Goal: Transaction & Acquisition: Purchase product/service

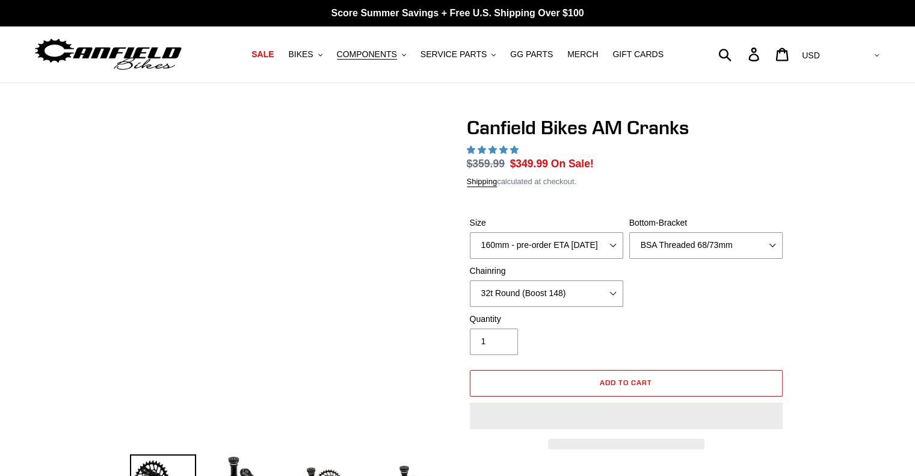
select select "highest-rating"
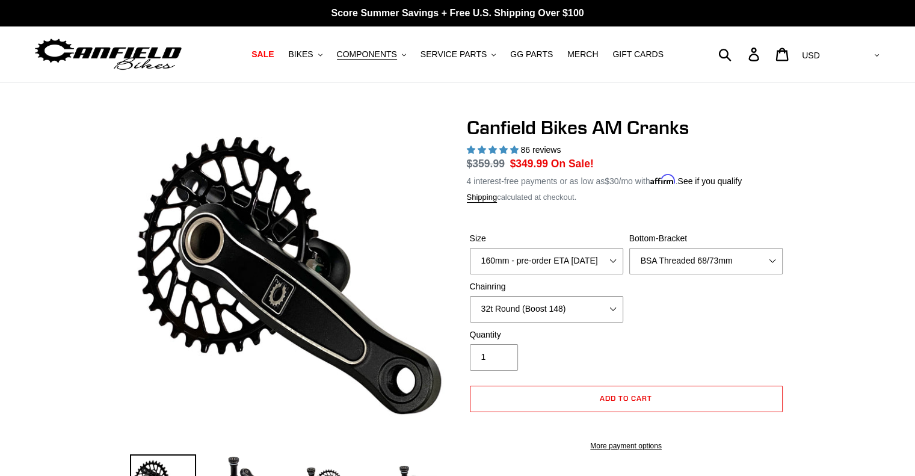
click at [568, 241] on label "Size" at bounding box center [546, 238] width 153 height 13
click at [568, 248] on select "150mm - pre-order ETA 9/30/25 155mm - pre-order ETA 9/30/25 160mm - pre-order E…" at bounding box center [546, 261] width 153 height 26
click at [567, 257] on select "150mm - pre-order ETA 9/30/25 155mm - pre-order ETA 9/30/25 160mm - pre-order E…" at bounding box center [546, 261] width 153 height 26
click at [470, 248] on select "150mm - pre-order ETA [DATE] 155mm - pre-order ETA [DATE] 160mm - pre-order ETA…" at bounding box center [546, 261] width 153 height 26
click at [708, 261] on select "None BSA Threaded 68/73mm Press Fit PF92" at bounding box center [705, 261] width 153 height 26
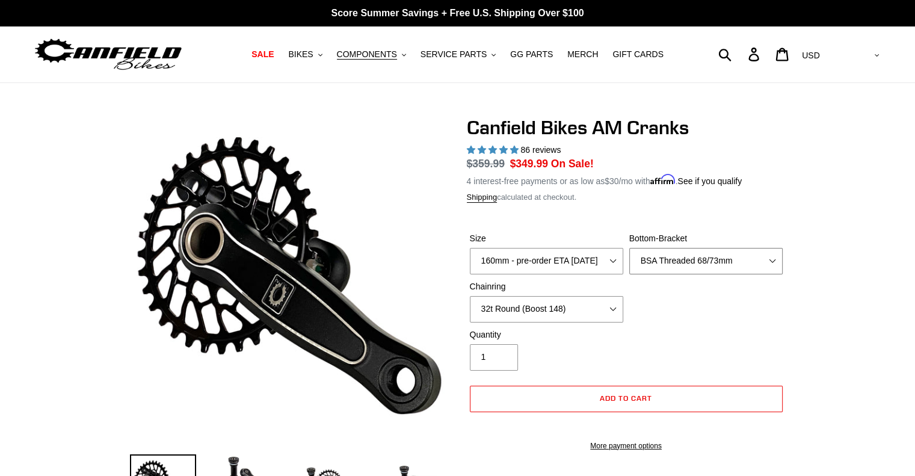
click at [629, 248] on select "None BSA Threaded 68/73mm Press Fit PF92" at bounding box center [705, 261] width 153 height 26
click at [530, 311] on select "None 30t Round (Boost 148) 30t Oval (Boost 148) 32t Round (Boost 148) 32t Oval …" at bounding box center [546, 309] width 153 height 26
click at [531, 312] on select "None 30t Round (Boost 148) 30t Oval (Boost 148) 32t Round (Boost 148) 32t Oval …" at bounding box center [546, 309] width 153 height 26
click at [676, 307] on div "Size 150mm - pre-order ETA 9/30/25 155mm - pre-order ETA 9/30/25 160mm - pre-or…" at bounding box center [626, 280] width 319 height 96
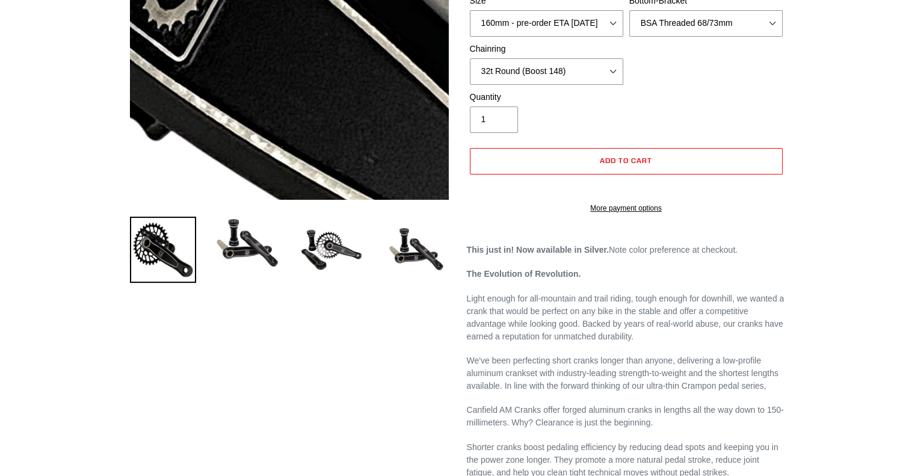
scroll to position [241, 0]
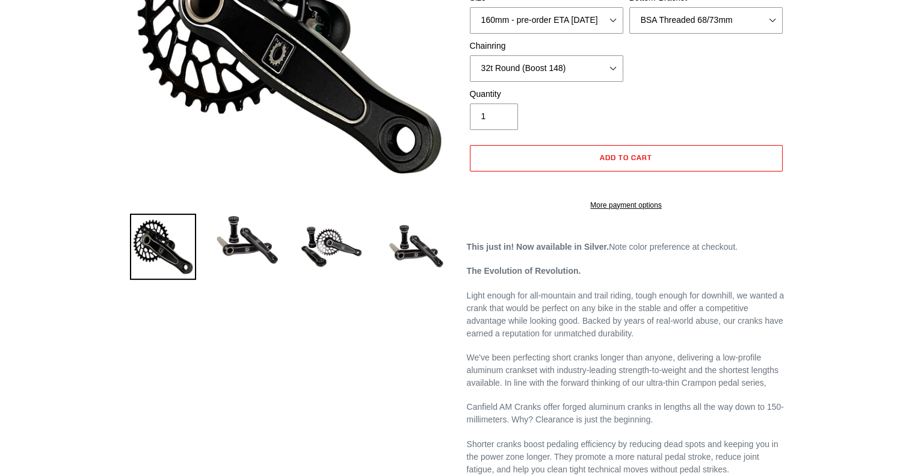
click at [610, 253] on p "This just in! Now available in Silver. Note color preference at checkout." at bounding box center [626, 247] width 319 height 13
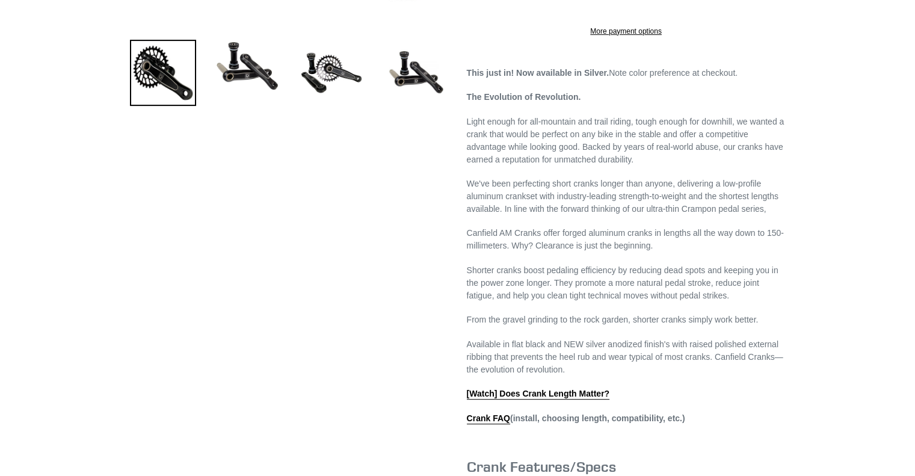
scroll to position [421, 0]
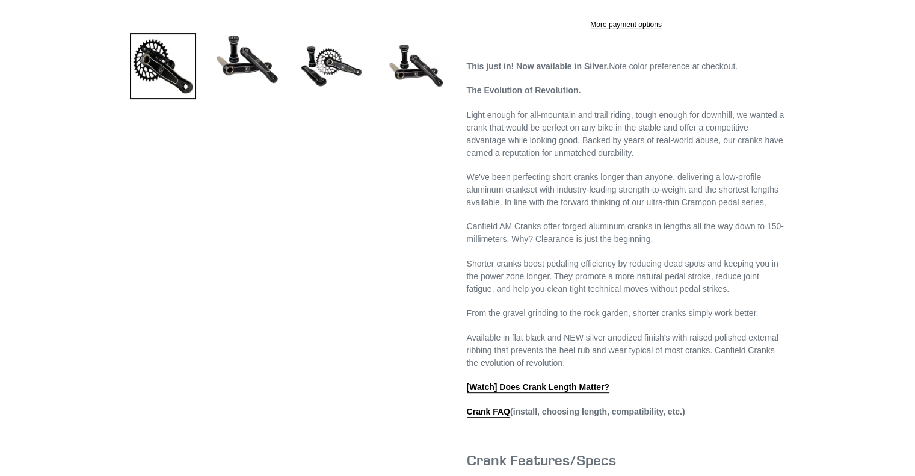
click at [845, 115] on div "Previous slide" at bounding box center [457, 221] width 915 height 1052
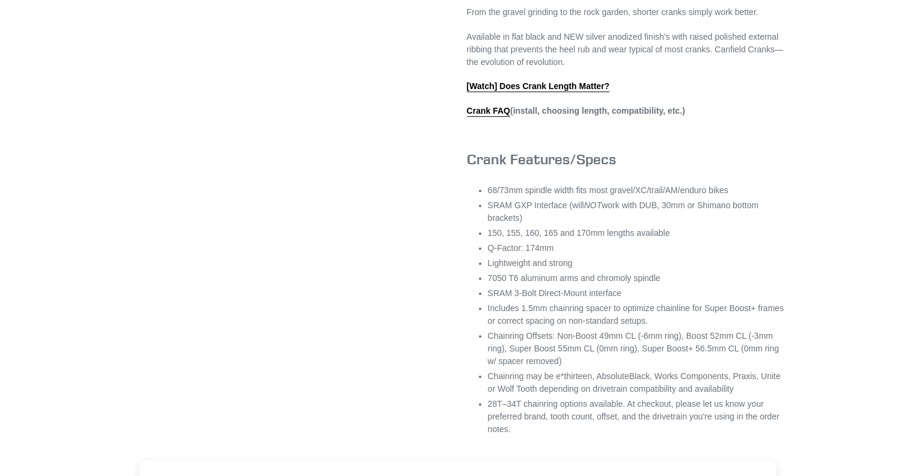
scroll to position [782, 0]
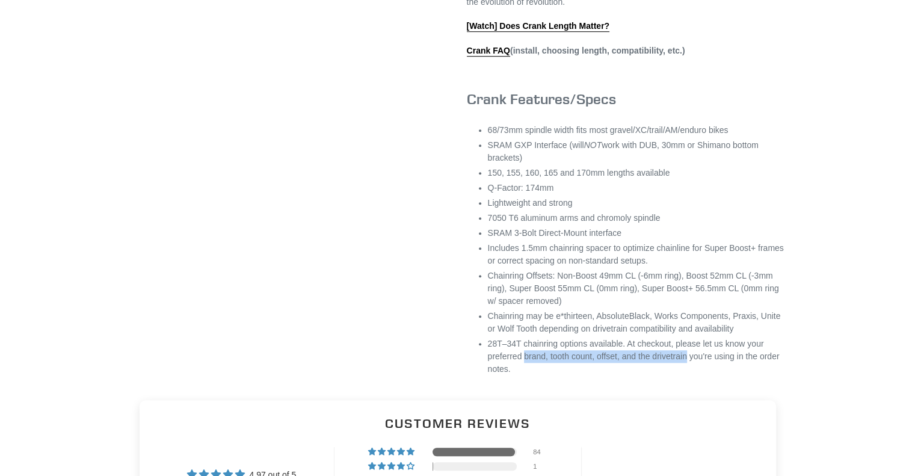
drag, startPoint x: 524, startPoint y: 369, endPoint x: 689, endPoint y: 369, distance: 164.7
click at [689, 369] on li "28T–34T chainring options available. At checkout, please let us know your prefe…" at bounding box center [637, 356] width 298 height 38
copy li "brand, tooth count, offset, and the drivetrain"
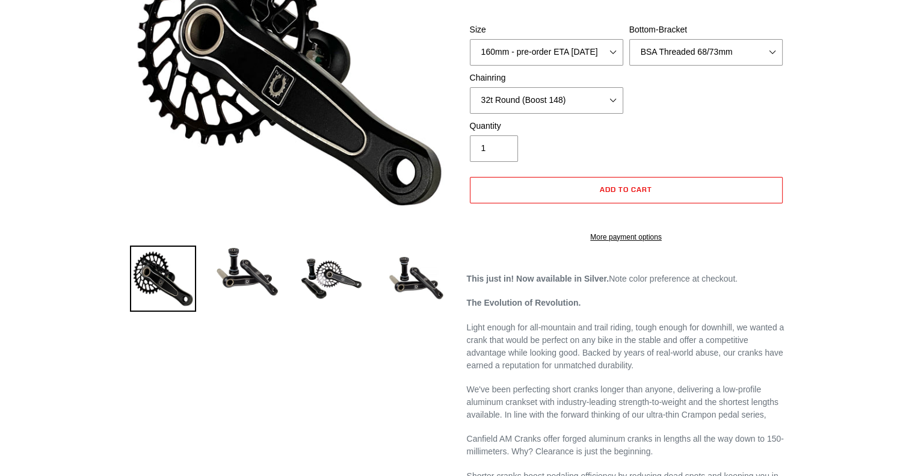
scroll to position [60, 0]
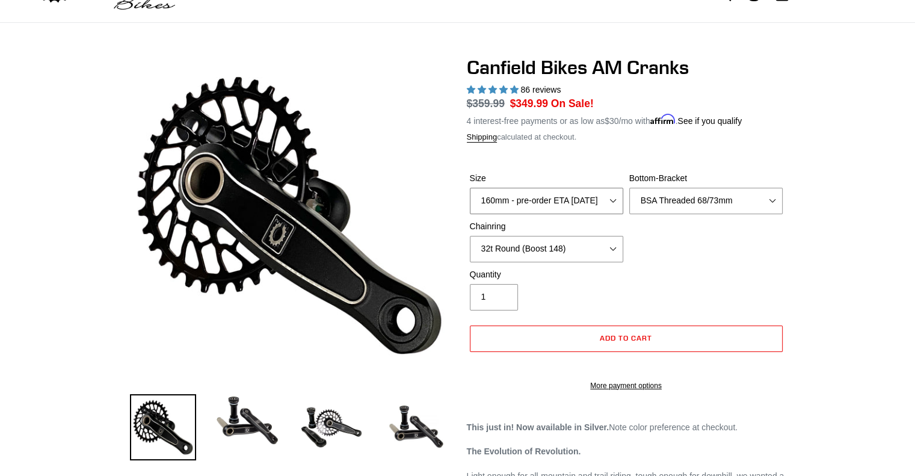
click at [604, 198] on select "150mm - pre-order ETA [DATE] 155mm - pre-order ETA [DATE] 160mm - pre-order ETA…" at bounding box center [546, 201] width 153 height 26
click at [630, 339] on span "Add to cart" at bounding box center [625, 337] width 52 height 9
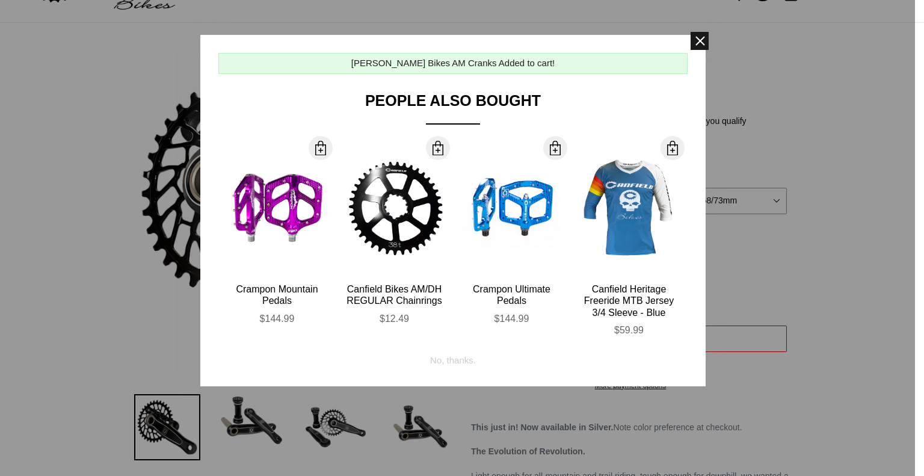
click at [700, 44] on span at bounding box center [699, 41] width 18 height 18
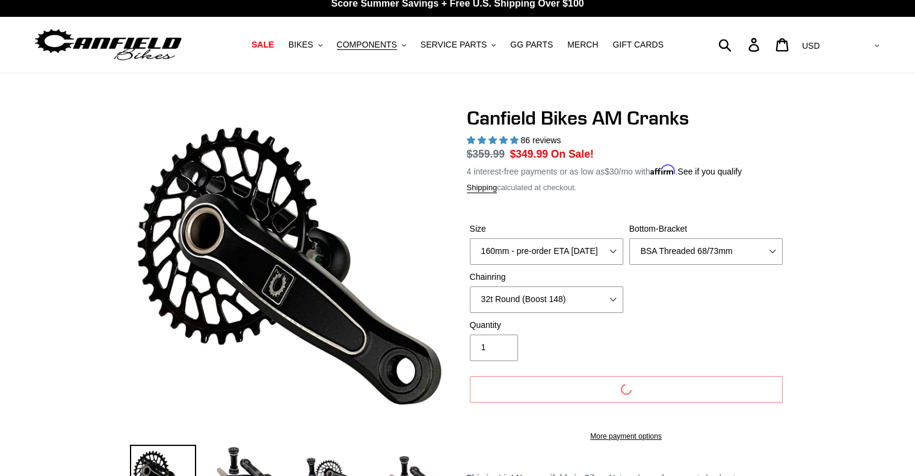
scroll to position [0, 0]
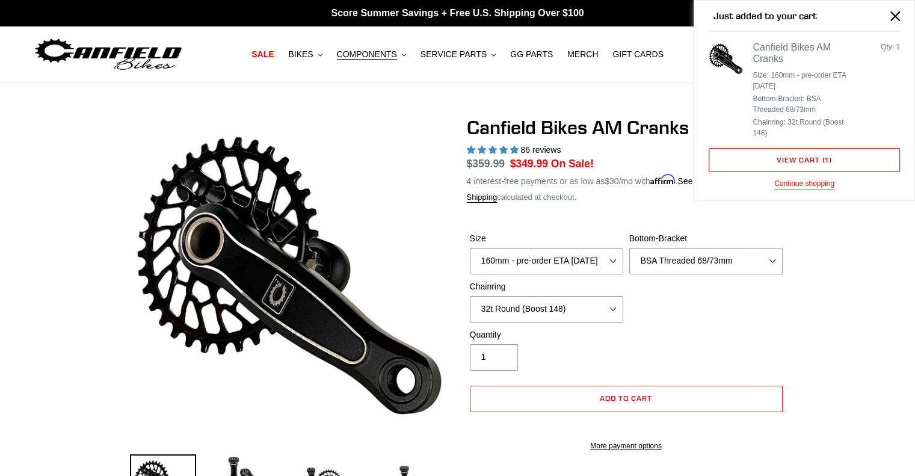
click at [807, 160] on link "View cart ( 1 )" at bounding box center [803, 160] width 191 height 24
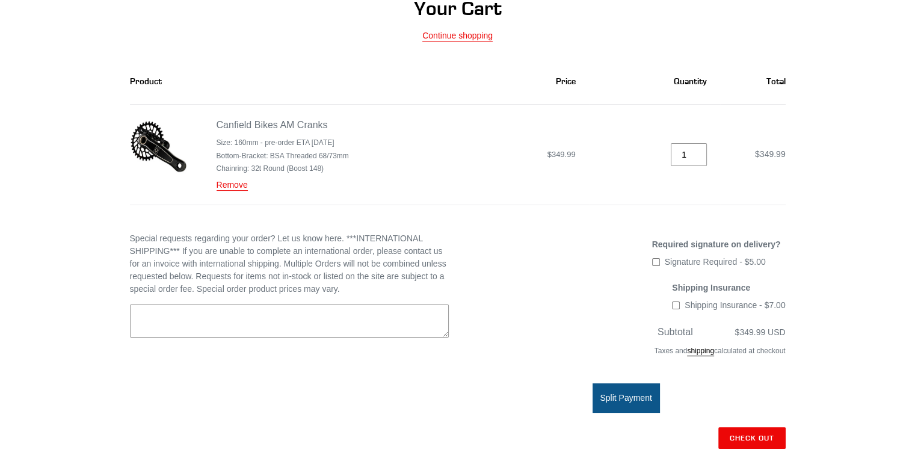
scroll to position [120, 0]
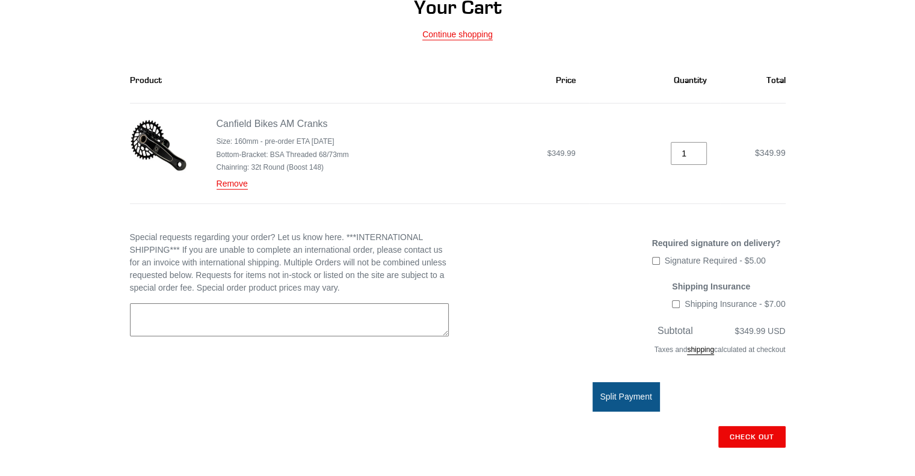
click at [275, 316] on textarea "Special requests regarding your order? Let us know here. ***INTERNATIONAL SHIPP…" at bounding box center [289, 320] width 319 height 34
paste textarea "brand, tooth count, offset, and the drivetrain"
click at [183, 314] on textarea "Silver with brand, tooth count, offset, and the drivetrain" at bounding box center [289, 320] width 319 height 34
click at [166, 316] on textarea "Silver with brand, tooth count, offset, and the drivetrain" at bounding box center [289, 320] width 319 height 34
click at [226, 311] on textarea "Silver crank arms with brand, tooth count, offset, and the drivetrain" at bounding box center [289, 320] width 319 height 34
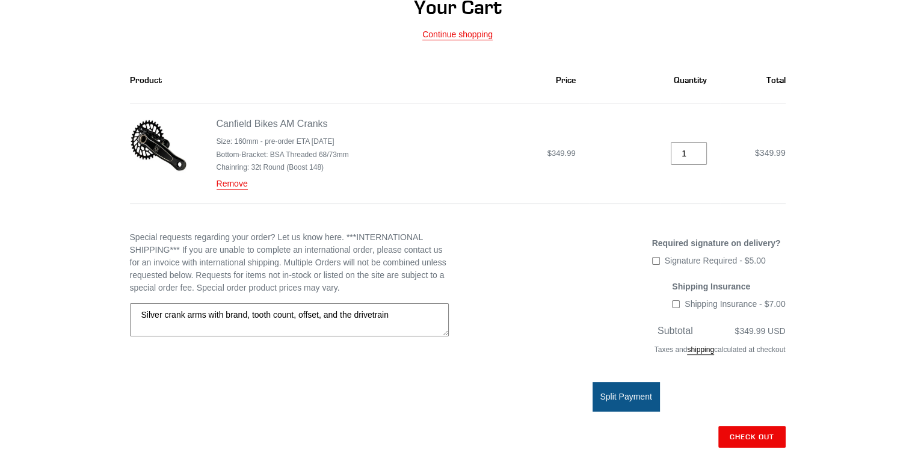
click at [225, 314] on textarea "Silver crank arms with brand, tooth count, offset, and the drivetrain" at bounding box center [289, 320] width 319 height 34
paste textarea "Oval SRAM Narrow Wide Chainring - Direct Mount - Boost 3mm Offset Size 32T Colo…"
click at [329, 324] on textarea "Silver crank arms with Works Components Oval SRAM Narrow Wide Chainring - Direc…" at bounding box center [289, 320] width 319 height 34
click at [328, 319] on textarea "Silver crank arms with Works Components Oval SRAM Narrow Wide Chainring - Direc…" at bounding box center [289, 320] width 319 height 34
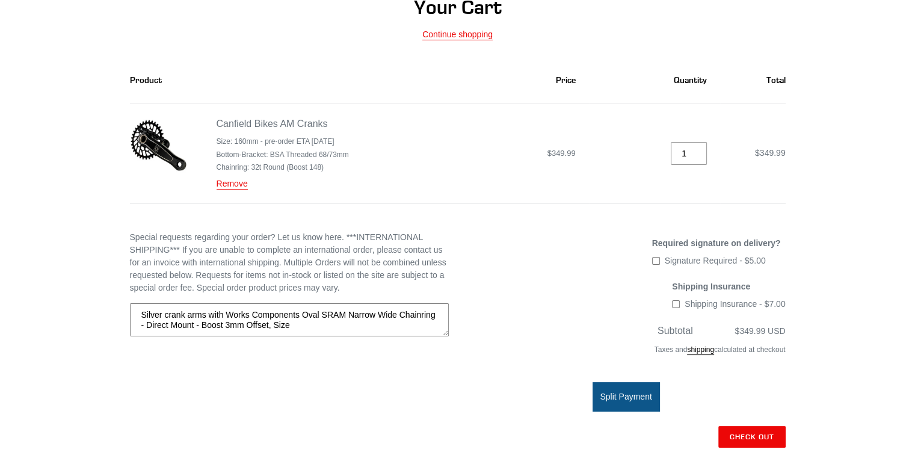
click at [344, 326] on textarea "Silver crank arms with Works Components Oval SRAM Narrow Wide Chainring - Direc…" at bounding box center [289, 320] width 319 height 34
click at [372, 322] on textarea "Silver crank arms with Works Components Oval SRAM Narrow Wide Chainring - Direc…" at bounding box center [289, 320] width 319 height 34
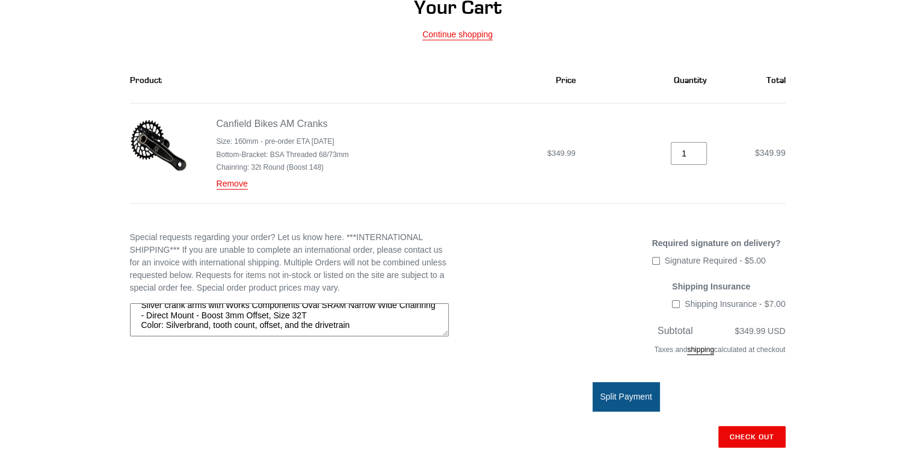
drag, startPoint x: 252, startPoint y: 332, endPoint x: 129, endPoint y: 335, distance: 123.3
click at [129, 335] on div "Special requests regarding your order? Let us know here. ***INTERNATIONAL SHIPP…" at bounding box center [280, 284] width 337 height 106
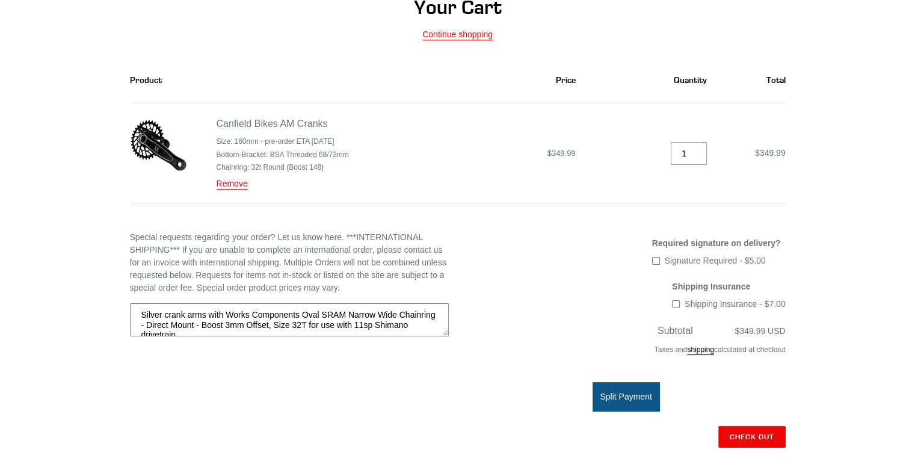
scroll to position [4, 0]
click at [227, 311] on textarea "Silver crank arms with Works Components Oval SRAM Narrow Wide Chainring - Direc…" at bounding box center [289, 320] width 319 height 34
click at [224, 313] on textarea "Silver crank arms with Works Components Oval SRAM Narrow Wide Chainring - Direc…" at bounding box center [289, 320] width 319 height 34
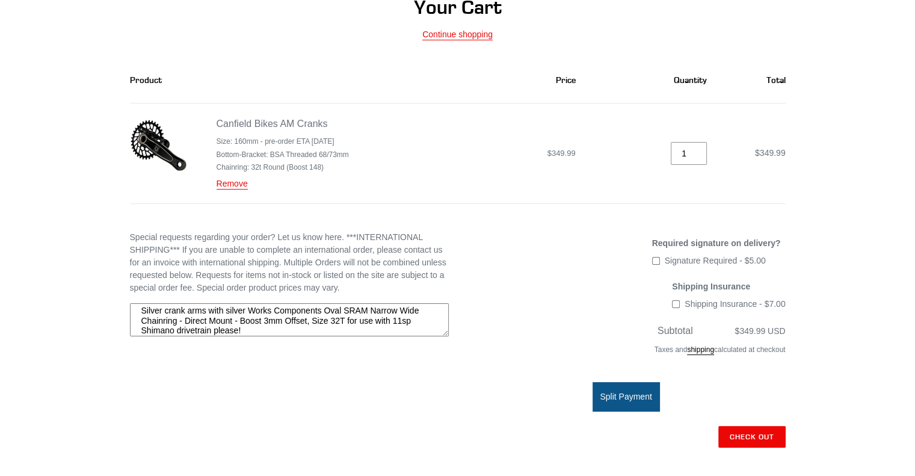
type textarea "Silver crank arms with silver Works Components Oval SRAM Narrow Wide Chainring …"
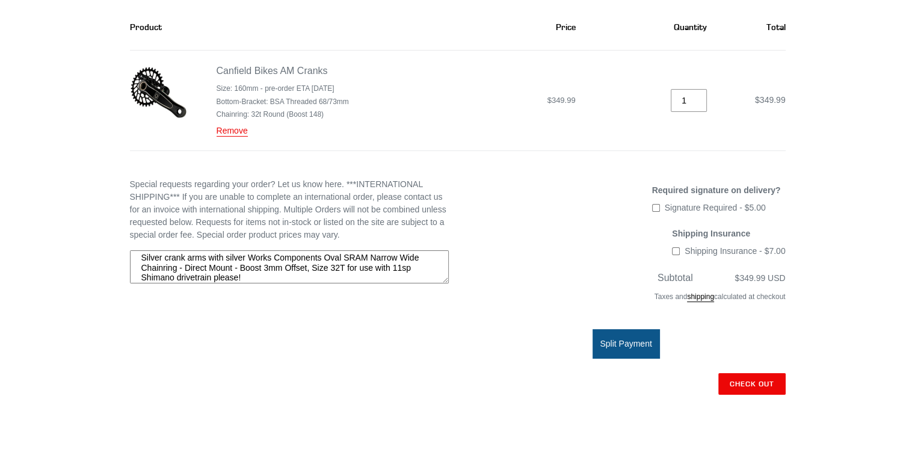
scroll to position [241, 0]
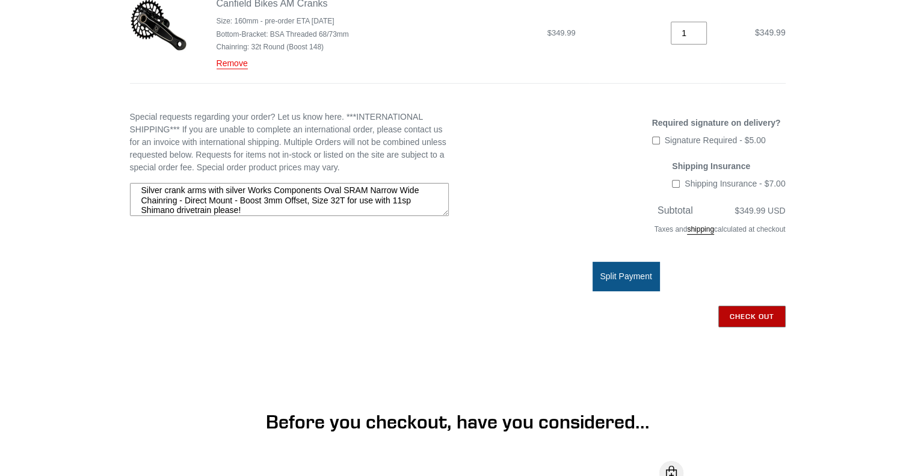
click at [752, 315] on input "Check out" at bounding box center [751, 316] width 67 height 22
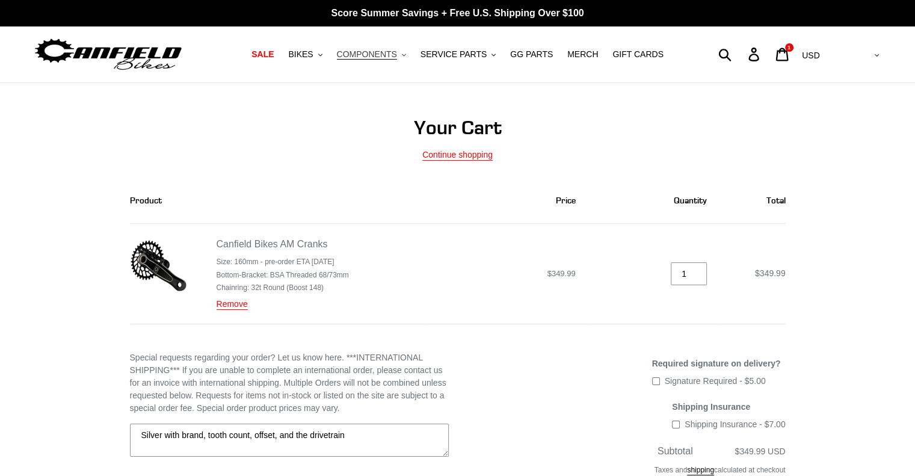
click at [397, 58] on span "COMPONENTS" at bounding box center [367, 54] width 60 height 10
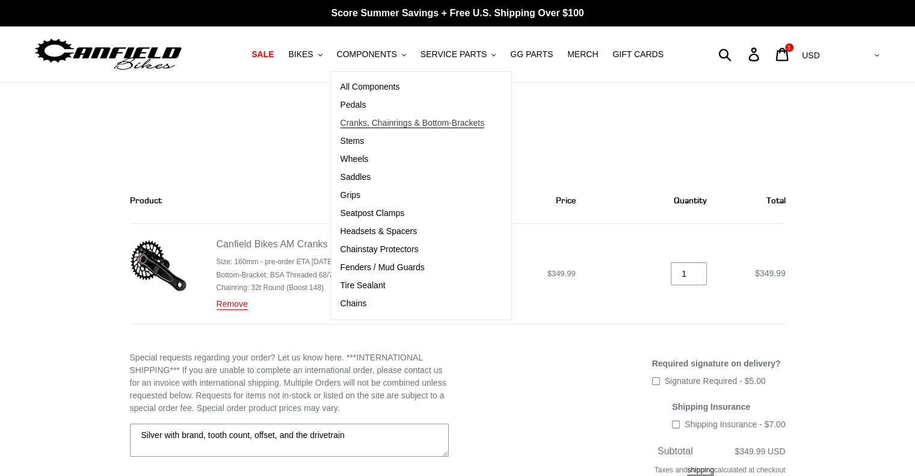
click at [369, 124] on span "Cranks, Chainrings & Bottom-Brackets" at bounding box center [412, 123] width 144 height 10
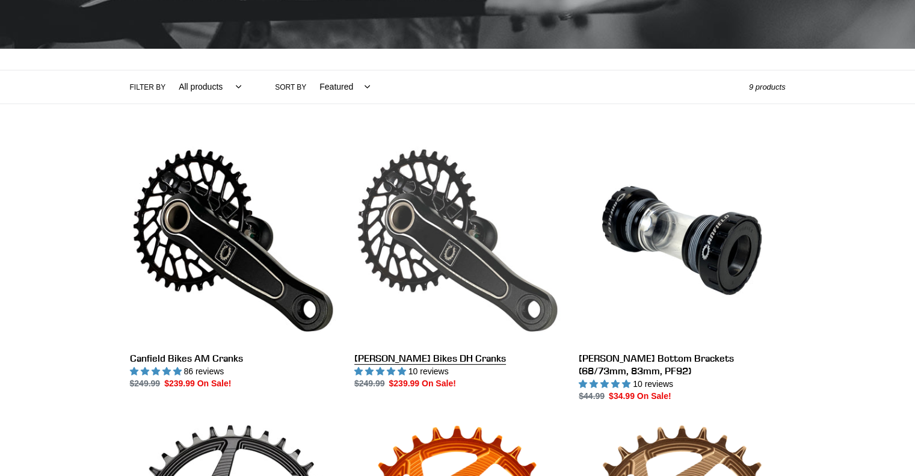
scroll to position [301, 0]
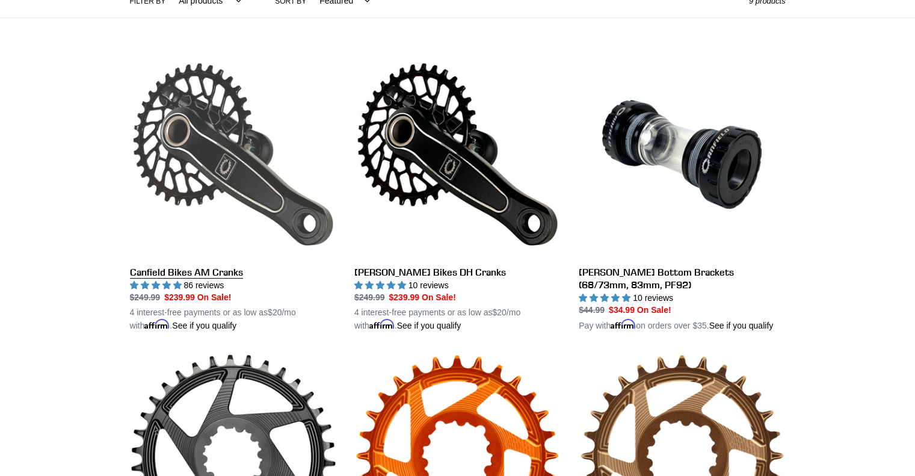
click at [189, 272] on link "Canfield Bikes AM Cranks" at bounding box center [233, 191] width 206 height 281
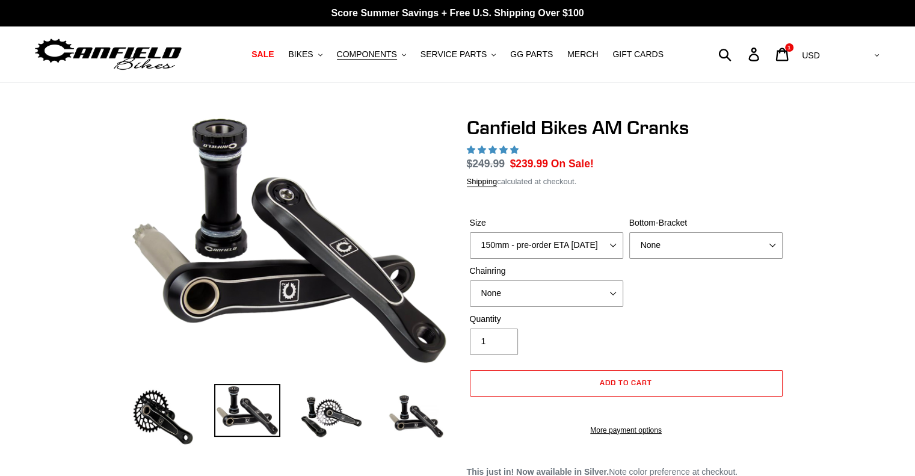
select select "highest-rating"
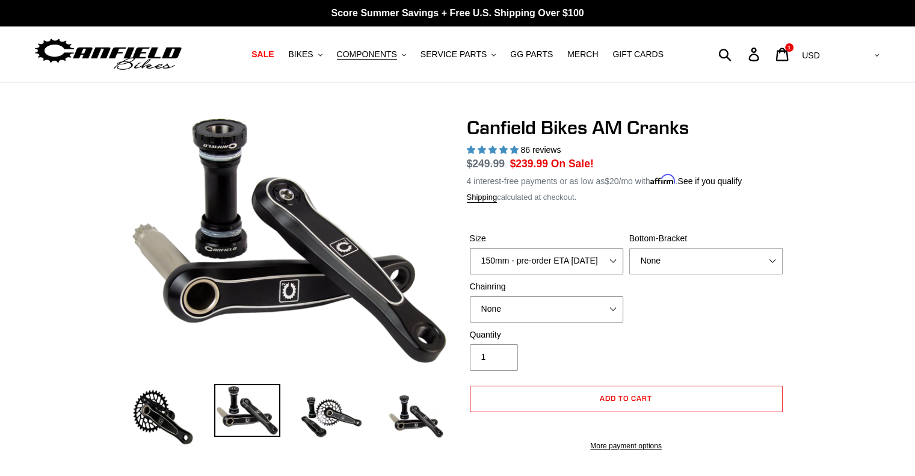
click at [538, 256] on select "150mm - pre-order ETA [DATE] 155mm - pre-order ETA [DATE] 160mm - pre-order ETA…" at bounding box center [546, 261] width 153 height 26
select select "160mm - pre-order ETA [DATE]"
click at [470, 248] on select "150mm - pre-order ETA [DATE] 155mm - pre-order ETA [DATE] 160mm - pre-order ETA…" at bounding box center [546, 261] width 153 height 26
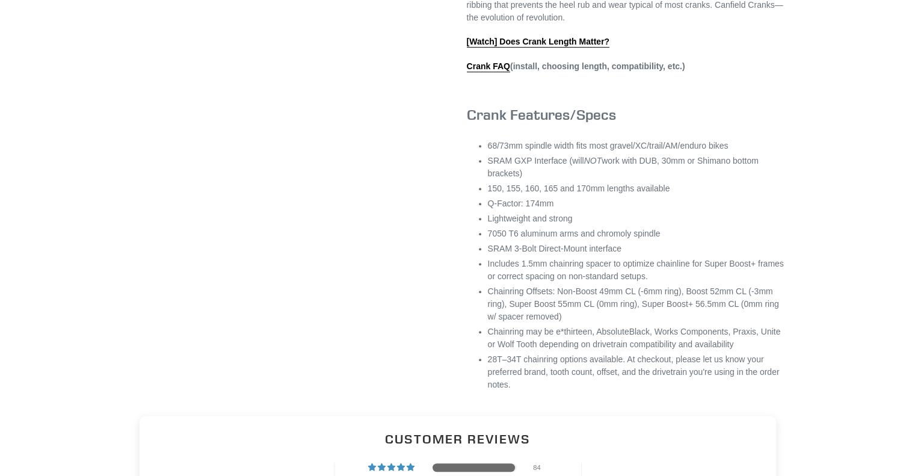
scroll to position [782, 0]
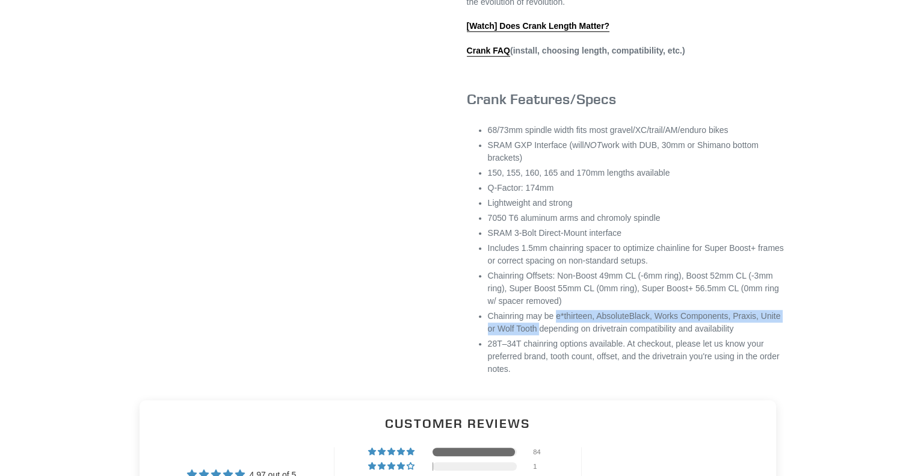
drag, startPoint x: 556, startPoint y: 328, endPoint x: 540, endPoint y: 342, distance: 20.9
click at [540, 335] on li "Chainring may be e*thirteen, AbsoluteBlack, Works Components, Praxis, Unite or …" at bounding box center [637, 322] width 298 height 25
copy li "e*thirteen, AbsoluteBlack, Works Components, Praxis, Unite or Wolf Tooth"
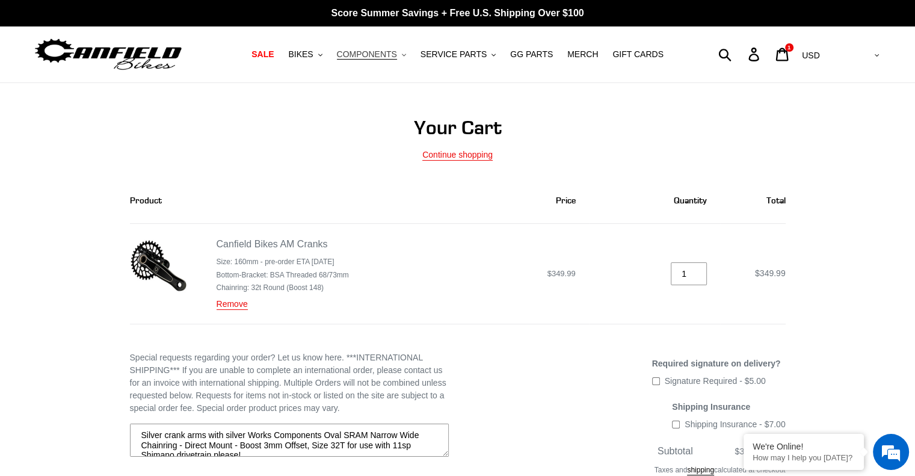
click at [376, 54] on span "COMPONENTS" at bounding box center [367, 54] width 60 height 10
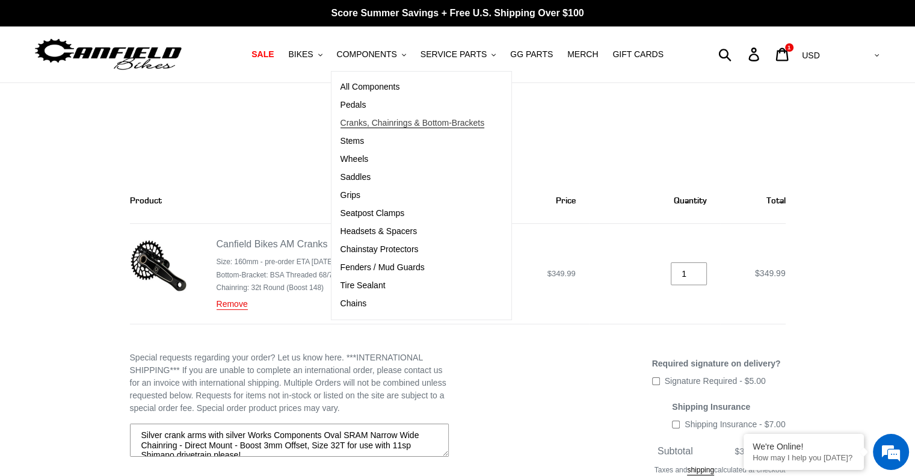
click at [382, 121] on span "Cranks, Chainrings & Bottom-Brackets" at bounding box center [412, 123] width 144 height 10
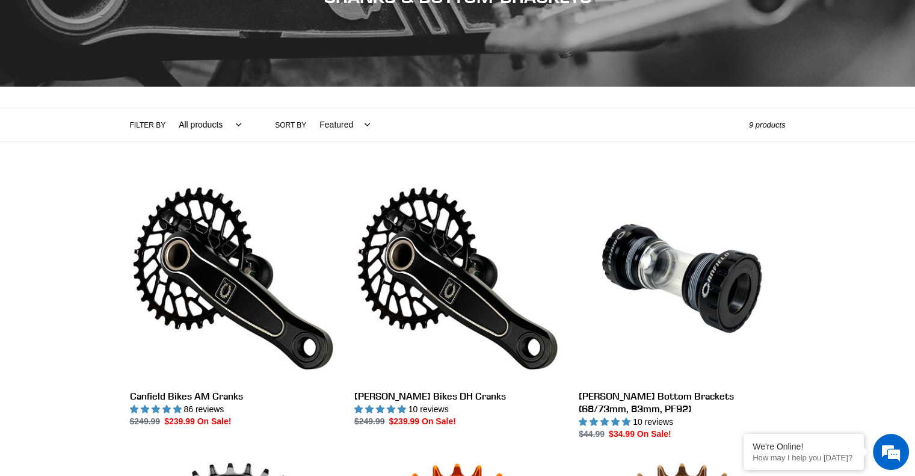
scroll to position [361, 0]
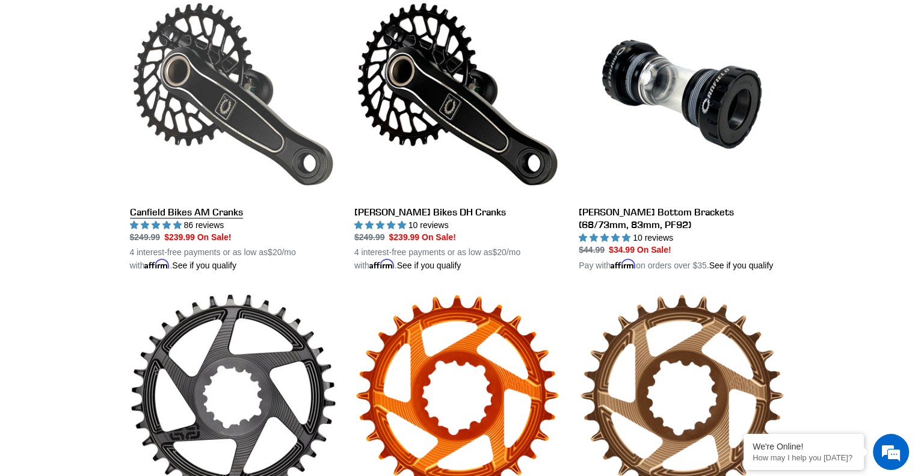
click at [195, 216] on link "Canfield Bikes AM Cranks" at bounding box center [233, 131] width 206 height 281
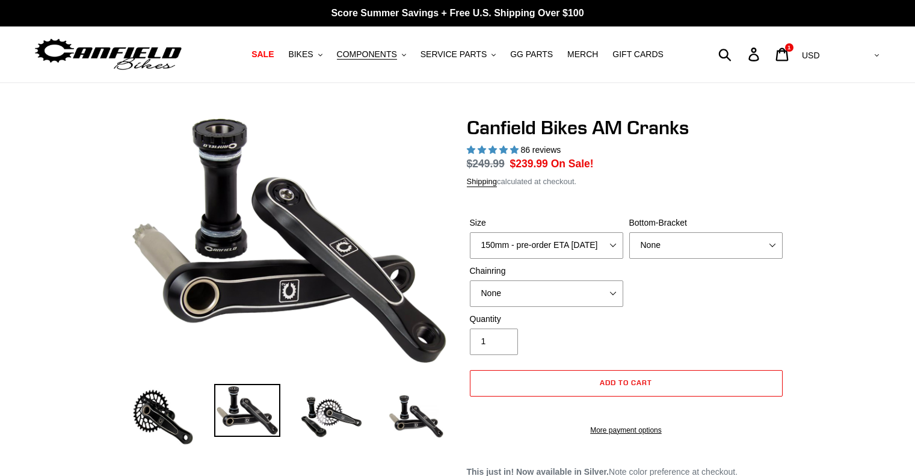
select select "highest-rating"
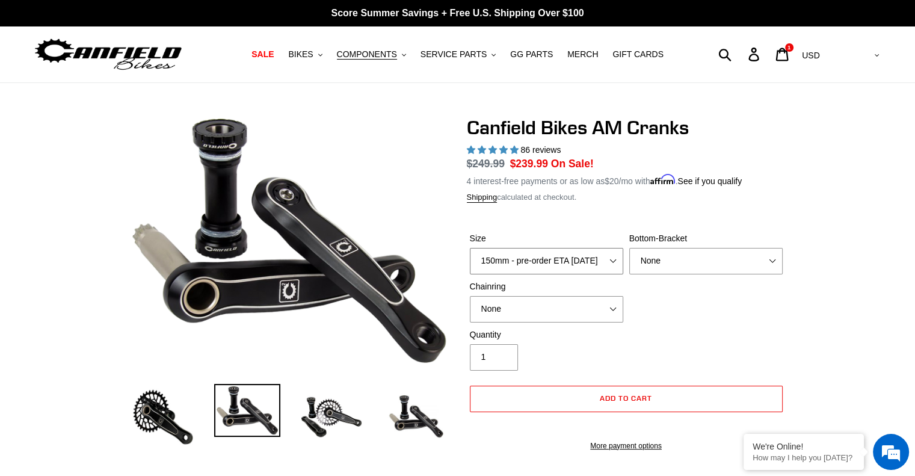
click at [590, 263] on select "150mm - pre-order ETA 9/30/25 155mm - pre-order ETA 9/30/25 160mm - pre-order E…" at bounding box center [546, 261] width 153 height 26
select select "160mm - pre-order ETA 9/30/25"
click at [470, 248] on select "150mm - pre-order ETA 9/30/25 155mm - pre-order ETA 9/30/25 160mm - pre-order E…" at bounding box center [546, 261] width 153 height 26
click at [550, 271] on select "150mm - pre-order ETA 9/30/25 155mm - pre-order ETA 9/30/25 160mm - pre-order E…" at bounding box center [546, 261] width 153 height 26
click at [555, 257] on select "150mm - pre-order ETA 9/30/25 155mm - pre-order ETA 9/30/25 160mm - pre-order E…" at bounding box center [546, 261] width 153 height 26
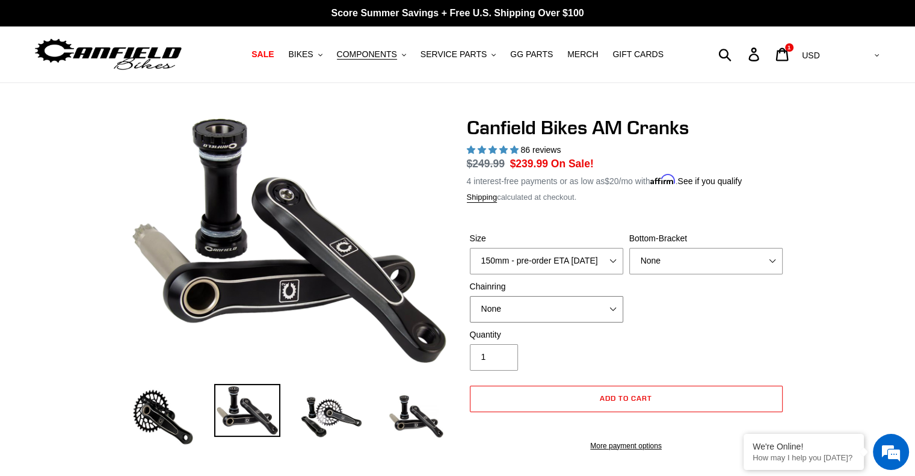
click at [533, 303] on select "None 30t Round (Boost 148) 30t Oval (Boost 148) 32t Round (Boost 148) 32t Oval …" at bounding box center [546, 309] width 153 height 26
click at [672, 325] on div "Size 150mm - pre-order ETA 9/30/25 155mm - pre-order ETA 9/30/25 160mm - pre-or…" at bounding box center [626, 280] width 319 height 96
click at [520, 293] on div "Chainring None 30t Round (Boost 148) 30t Oval (Boost 148) 32t Round (Boost 148)…" at bounding box center [546, 301] width 159 height 42
click at [520, 299] on select "None 30t Round (Boost 148) 30t Oval (Boost 148) 32t Round (Boost 148) 32t Oval …" at bounding box center [546, 309] width 153 height 26
click at [726, 315] on div "Size 150mm - pre-order ETA 9/30/25 155mm - pre-order ETA 9/30/25 160mm - pre-or…" at bounding box center [626, 280] width 319 height 96
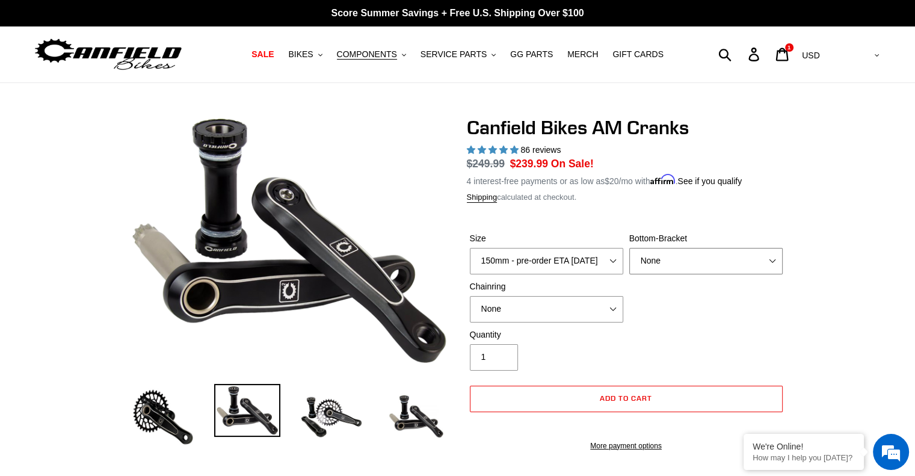
click at [686, 255] on select "None BSA Threaded 68/73mm Press Fit PF92" at bounding box center [705, 261] width 153 height 26
drag, startPoint x: 821, startPoint y: 220, endPoint x: 759, endPoint y: 200, distance: 65.2
click at [788, 52] on icon at bounding box center [782, 54] width 13 height 13
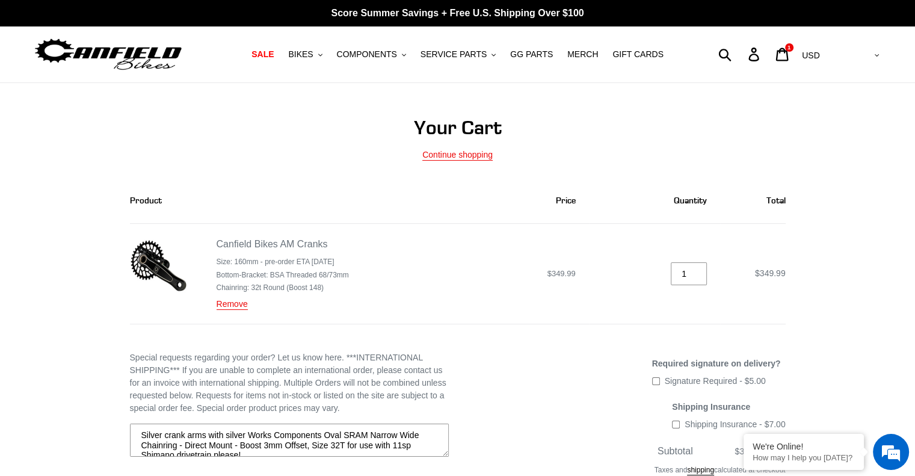
scroll to position [120, 0]
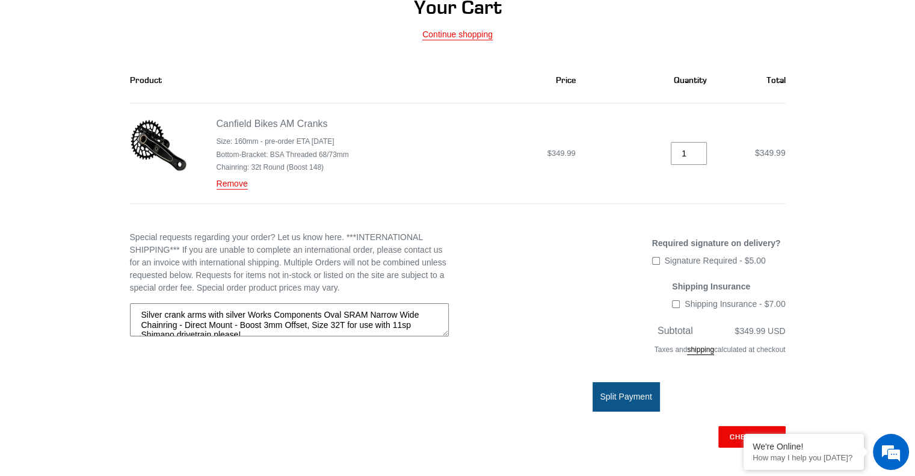
click at [263, 332] on textarea "Silver crank arms with silver Works Components Oval SRAM Narrow Wide Chainring …" at bounding box center [289, 320] width 319 height 34
click at [251, 329] on textarea "Silver crank arms with silver Works Components Oval SRAM Narrow Wide Chainring …" at bounding box center [289, 320] width 319 height 34
drag, startPoint x: 247, startPoint y: 315, endPoint x: 343, endPoint y: 324, distance: 96.6
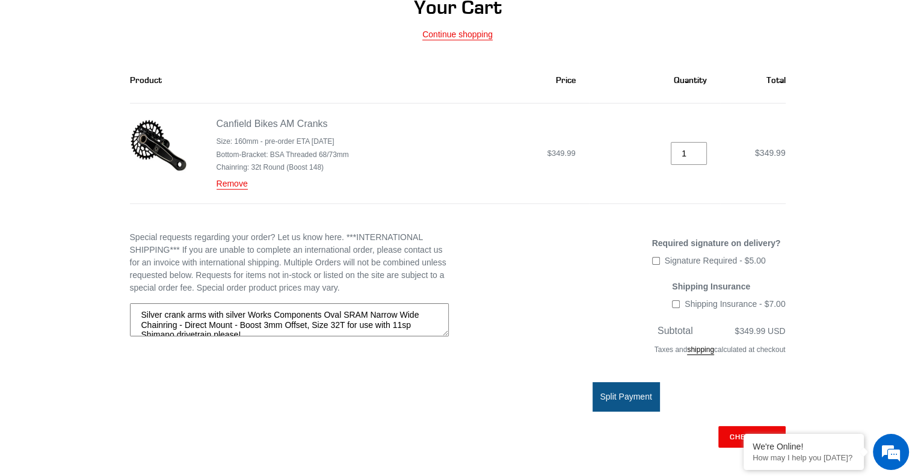
click at [343, 324] on textarea "Silver crank arms with silver Works Components Oval SRAM Narrow Wide Chainring …" at bounding box center [289, 320] width 319 height 34
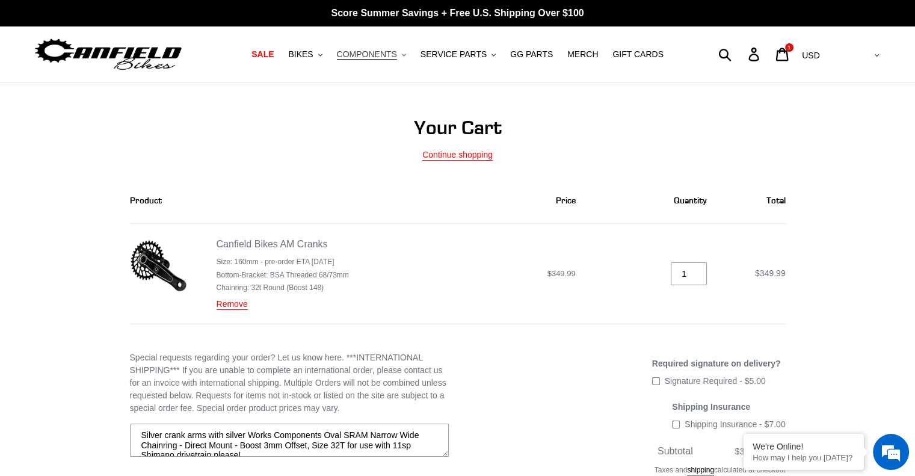
drag, startPoint x: 379, startPoint y: 54, endPoint x: 381, endPoint y: 41, distance: 12.9
click at [379, 52] on span "COMPONENTS" at bounding box center [367, 54] width 60 height 10
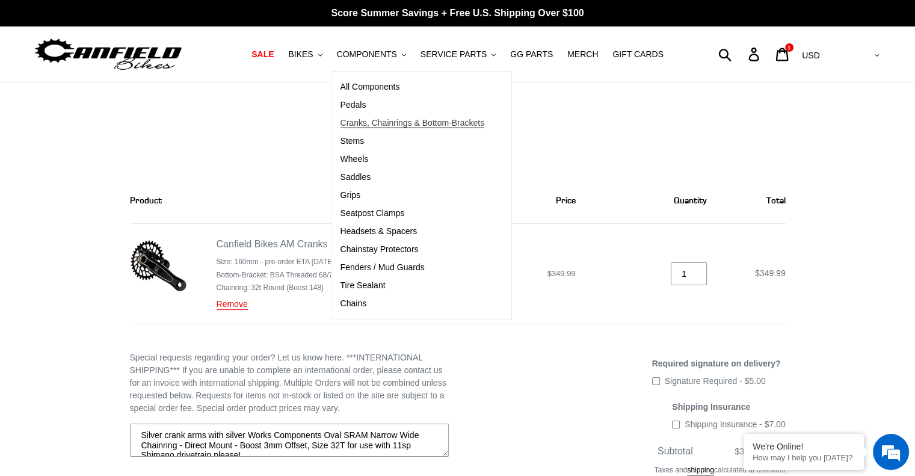
click at [381, 120] on span "Cranks, Chainrings & Bottom-Brackets" at bounding box center [412, 123] width 144 height 10
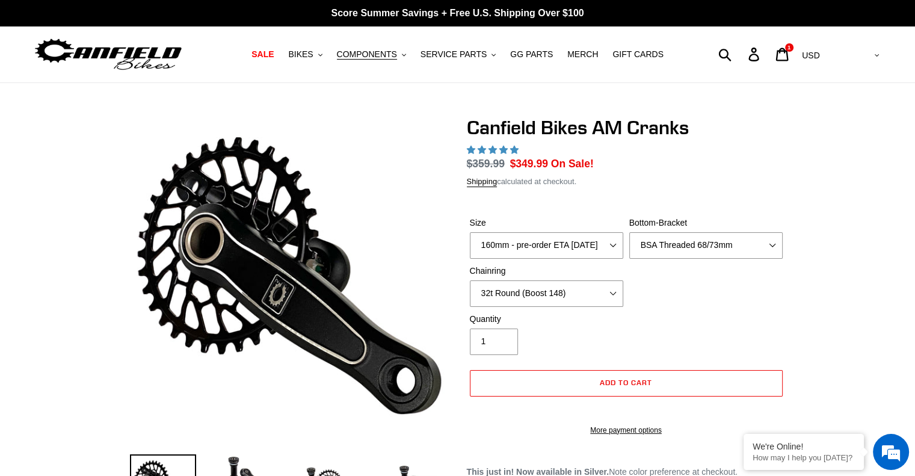
select select "highest-rating"
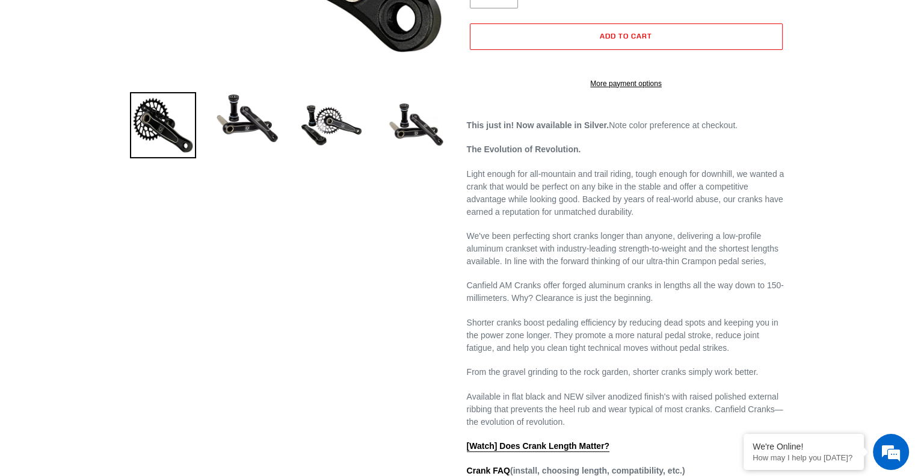
scroll to position [361, 0]
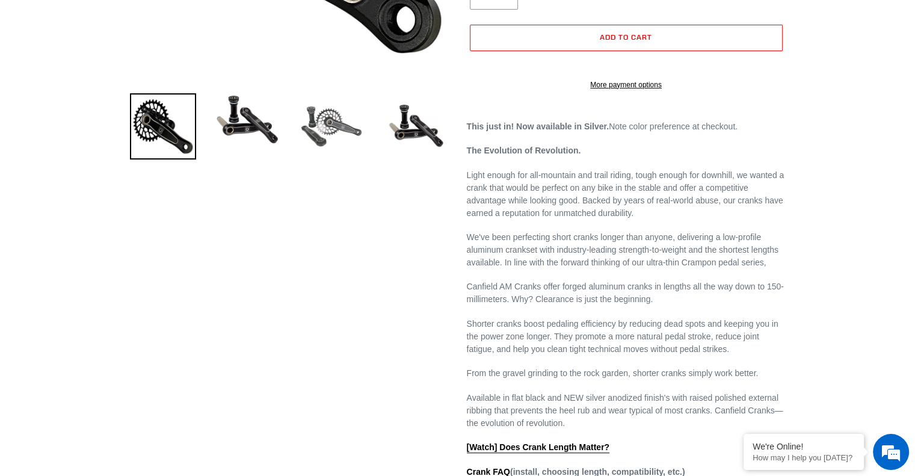
click at [322, 132] on img at bounding box center [331, 126] width 66 height 66
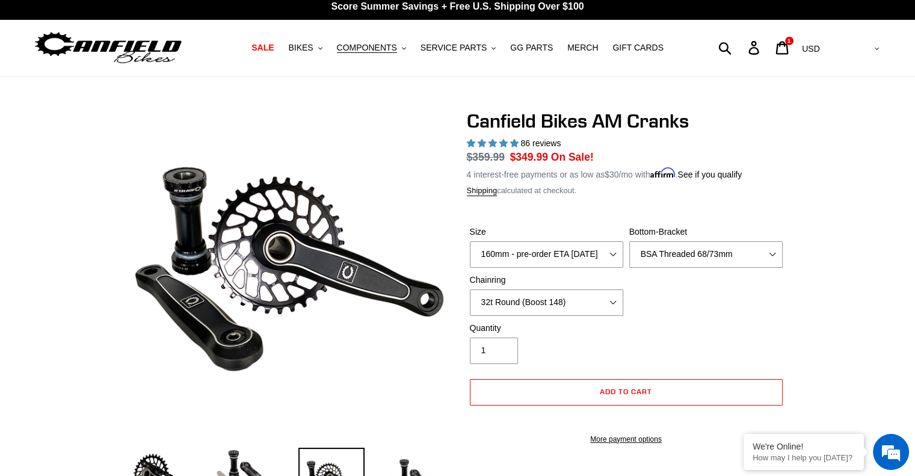
scroll to position [0, 0]
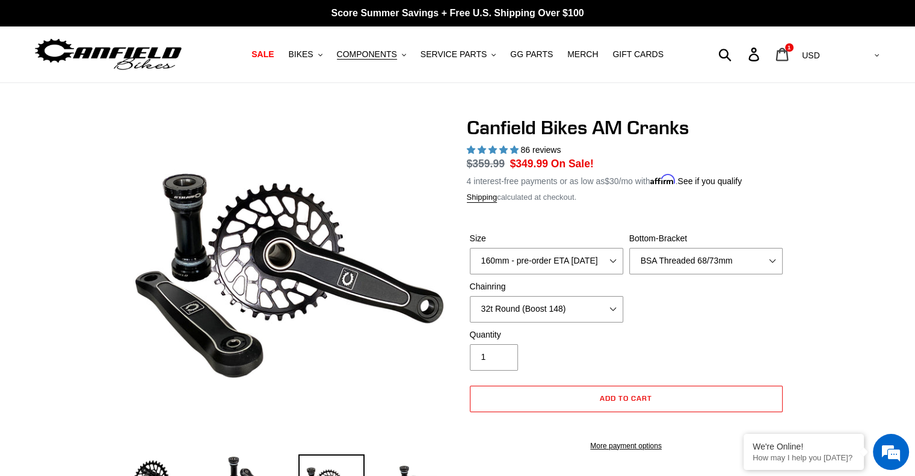
click at [797, 56] on link "Cart 1 item" at bounding box center [782, 54] width 28 height 26
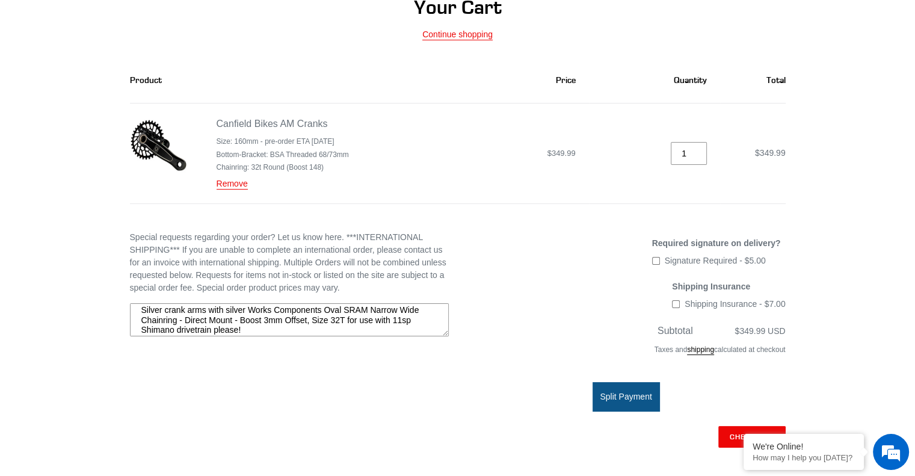
scroll to position [10, 0]
click at [401, 312] on textarea "Silver crank arms with silver Works Components Oval SRAM Narrow Wide Chainring …" at bounding box center [289, 320] width 319 height 34
type textarea "Silver crank arms with silver Works Components Oval SRAM Narrow Wide Chainring …"
click at [513, 280] on div "Shipping Insurance Shipping Insurance - $7.00 This fee is required" at bounding box center [626, 298] width 319 height 37
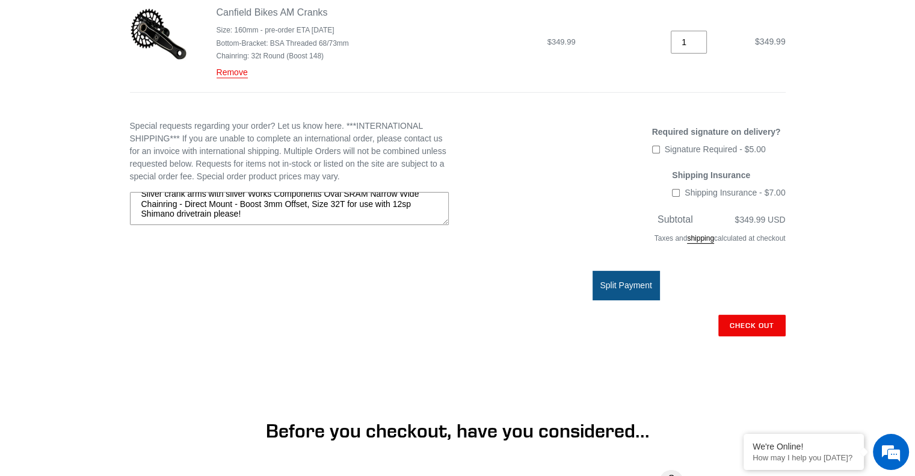
scroll to position [241, 0]
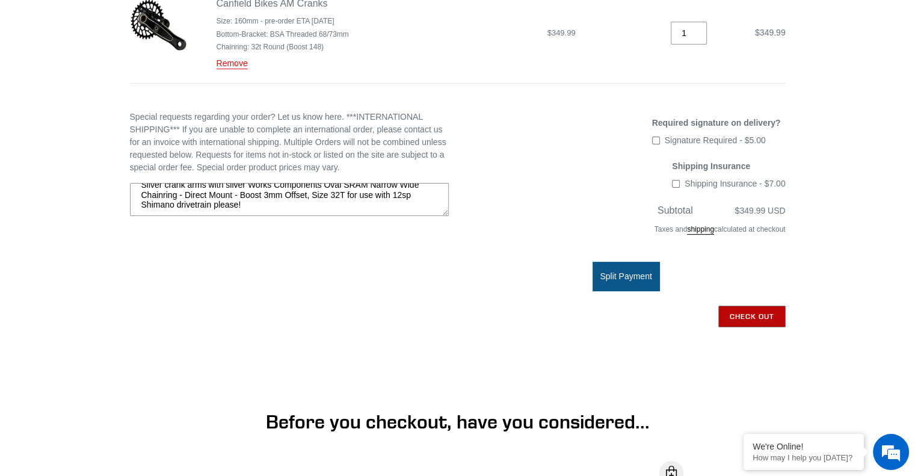
click at [753, 317] on input "Check out" at bounding box center [751, 316] width 67 height 22
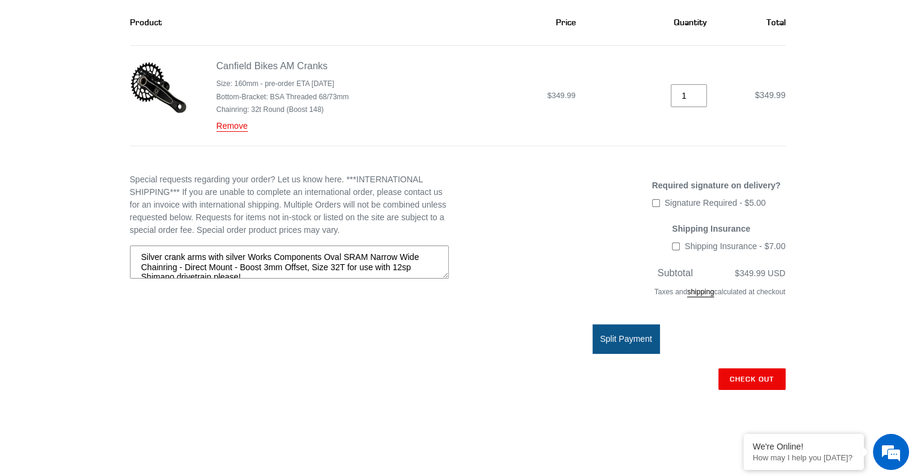
scroll to position [180, 0]
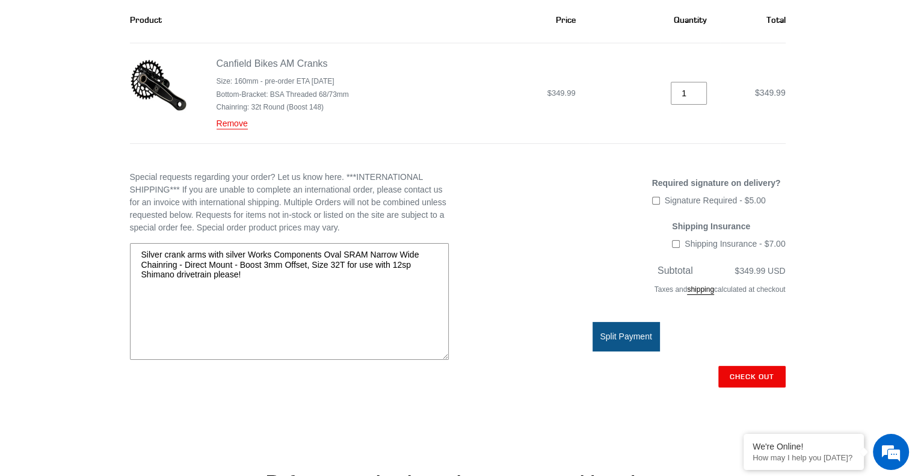
drag, startPoint x: 445, startPoint y: 274, endPoint x: 449, endPoint y: 363, distance: 89.1
click at [449, 363] on div "Special requests regarding your order? Let us know here. ***INTERNATIONAL SHIPP…" at bounding box center [448, 311] width 673 height 281
click at [303, 283] on textarea "Silver crank arms with silver Works Components Oval SRAM Narrow Wide Chainring …" at bounding box center [289, 304] width 319 height 122
click at [764, 375] on input "Check out" at bounding box center [751, 377] width 67 height 22
